Goal: Navigation & Orientation: Find specific page/section

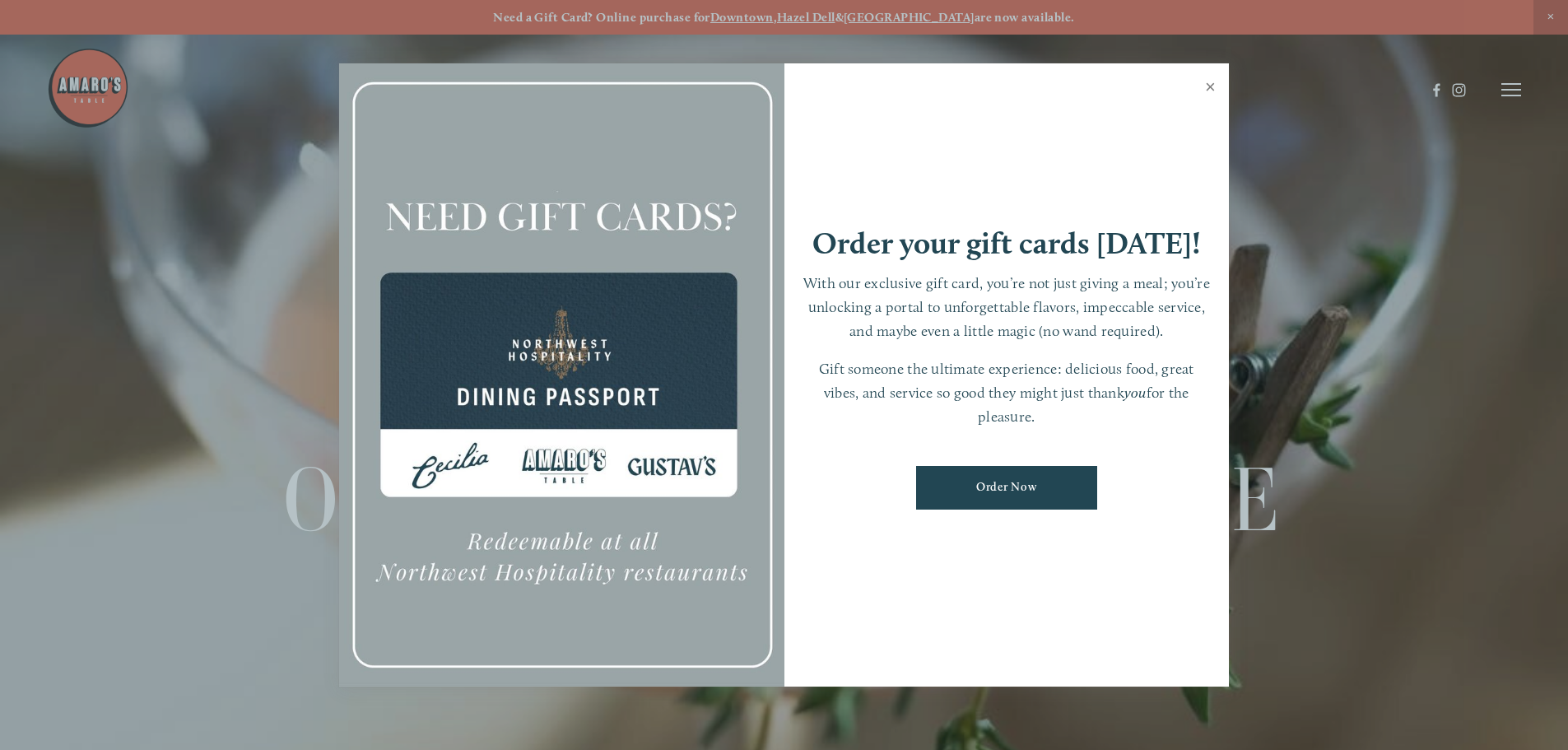
click at [1204, 87] on link "Close" at bounding box center [1210, 89] width 32 height 46
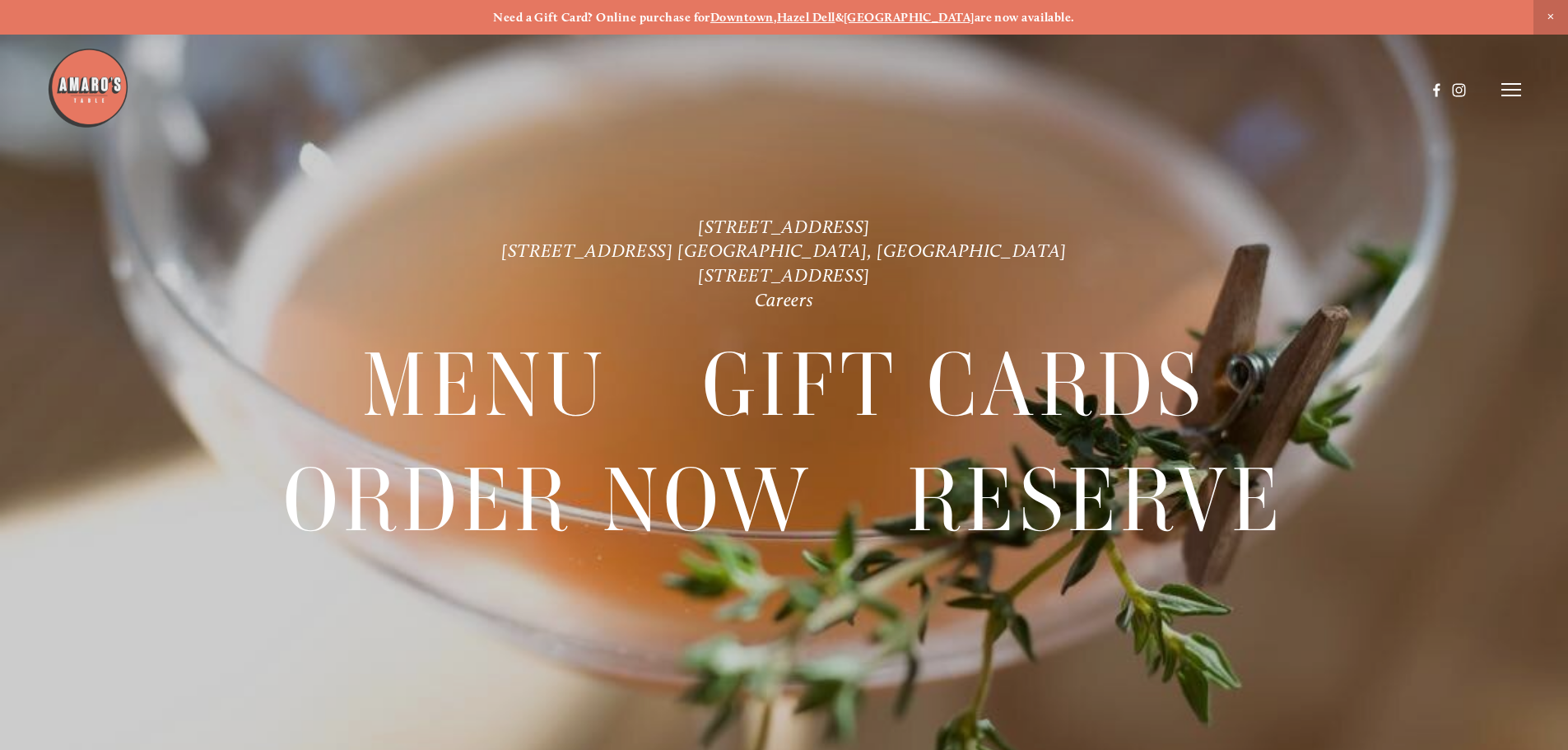
click at [900, 15] on strong "[GEOGRAPHIC_DATA]" at bounding box center [909, 17] width 131 height 15
click at [1514, 91] on icon at bounding box center [1512, 89] width 20 height 15
click at [1162, 91] on span "Menu" at bounding box center [1167, 88] width 34 height 15
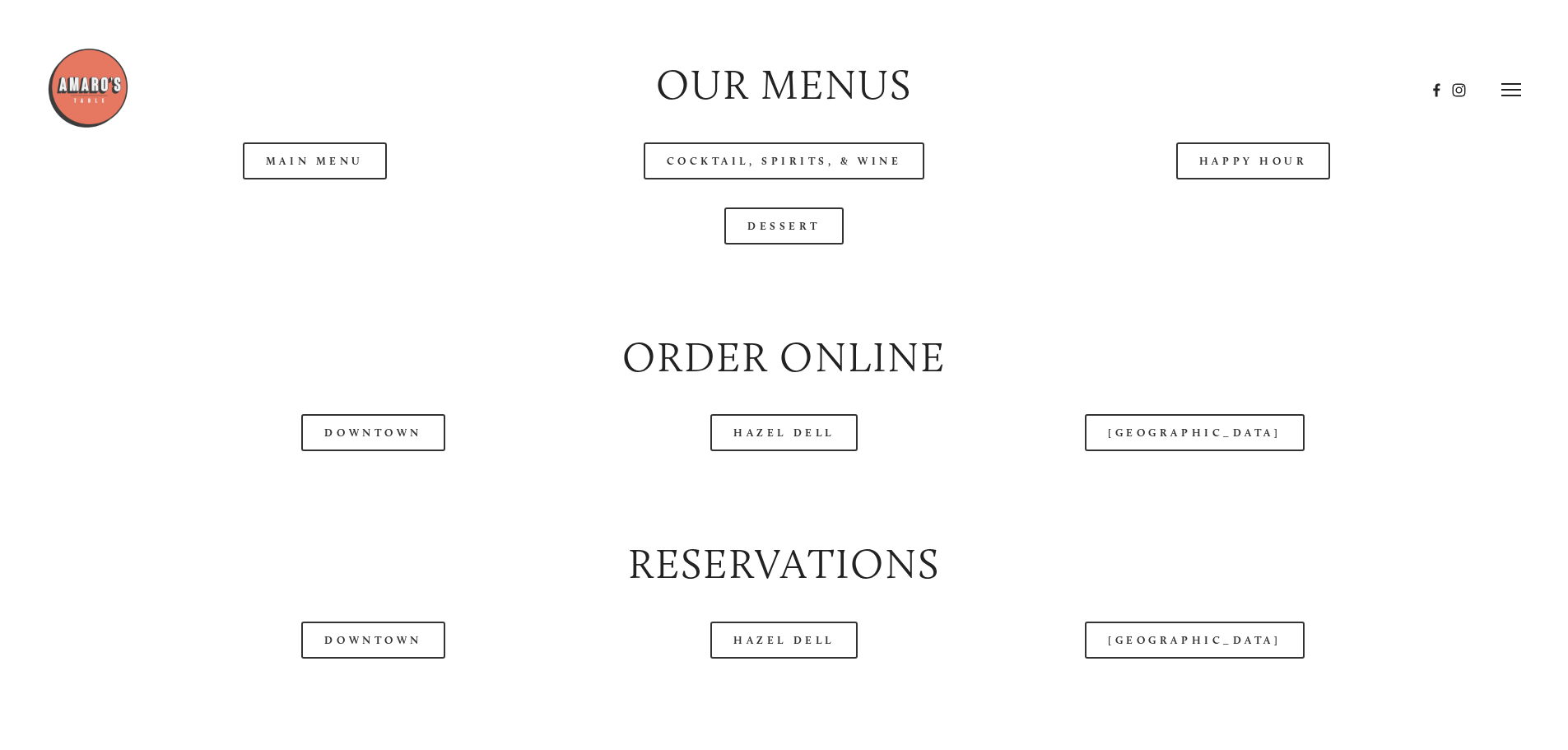
scroll to position [1893, 0]
click at [306, 181] on link "Main Menu" at bounding box center [315, 161] width 144 height 37
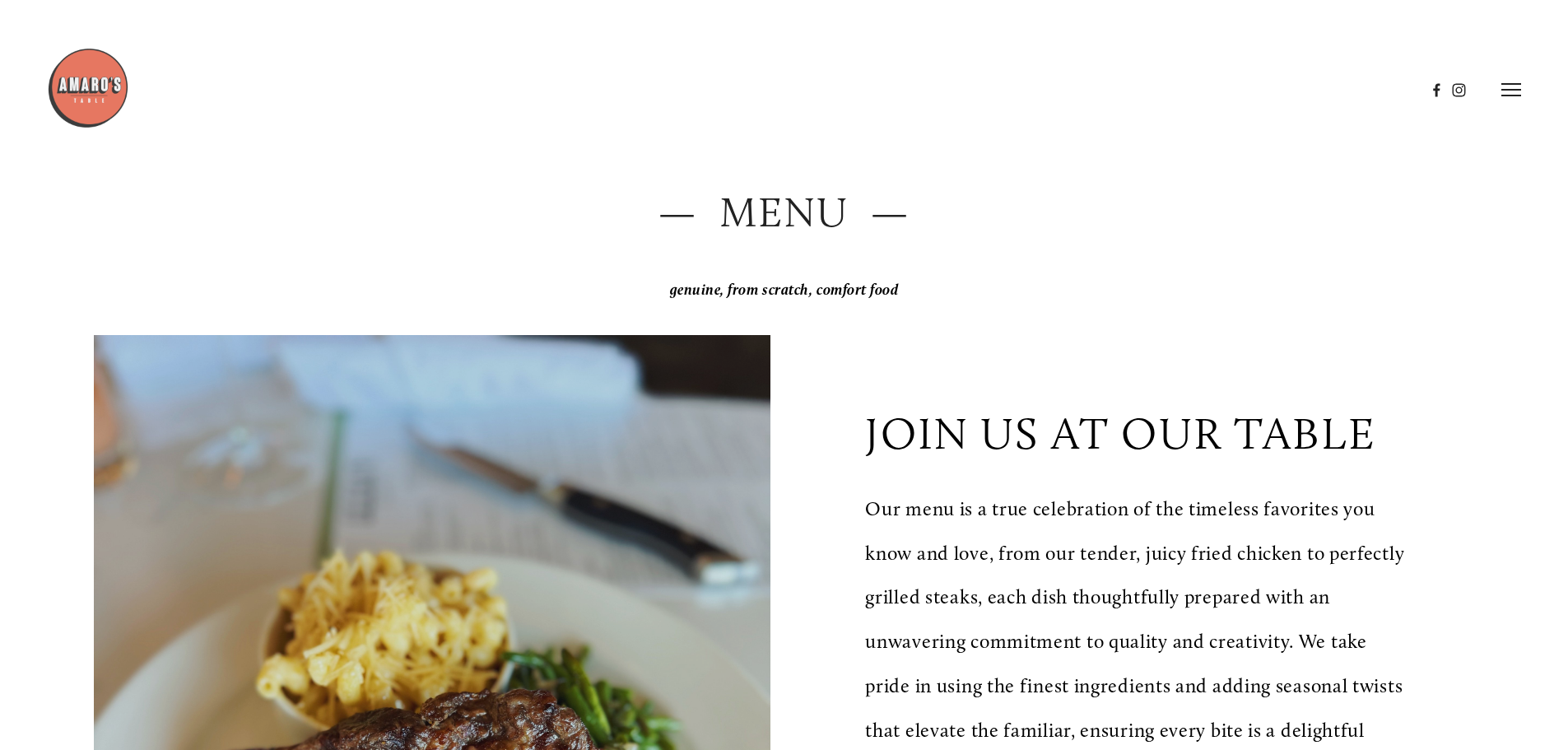
scroll to position [0, 0]
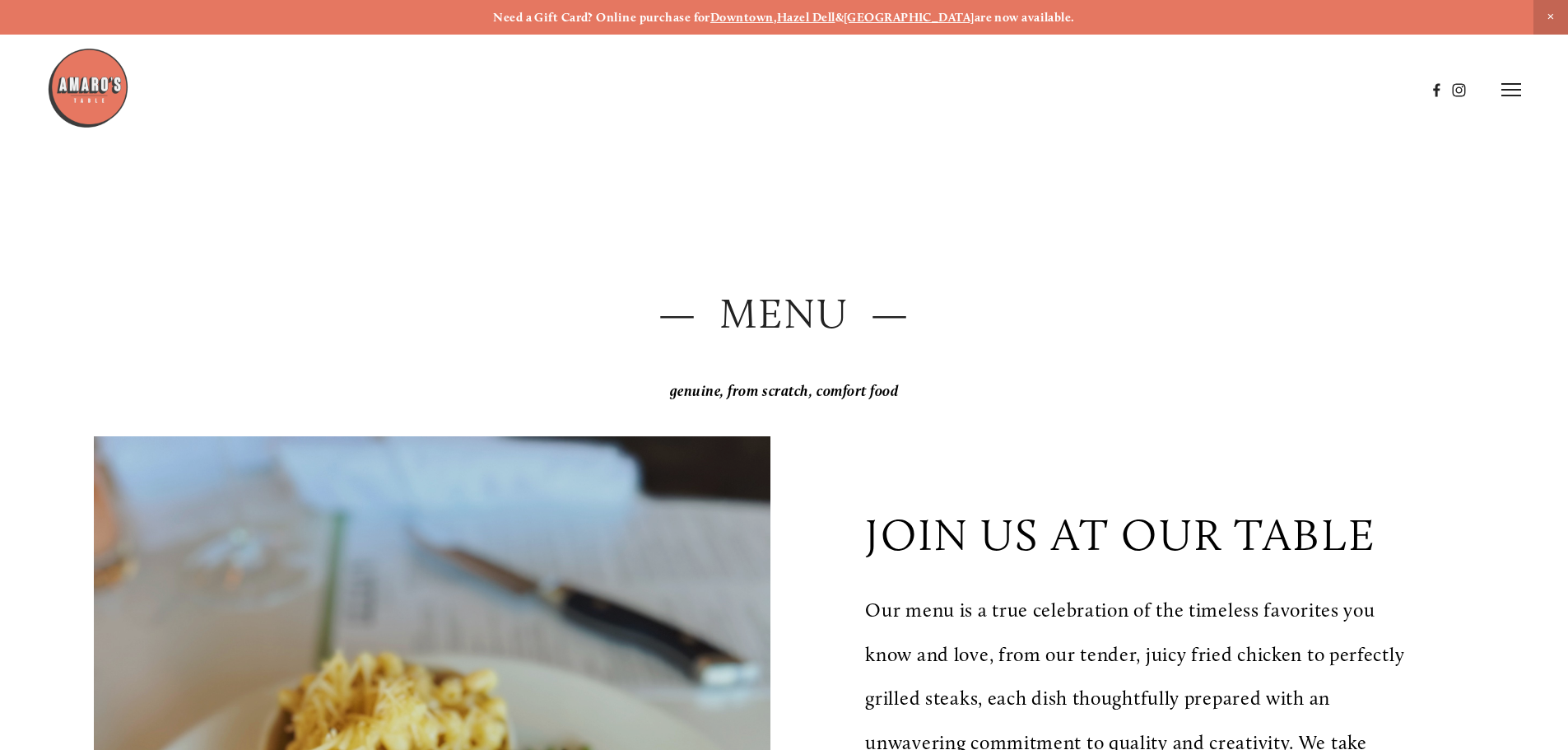
click at [81, 77] on img at bounding box center [88, 88] width 82 height 82
